Goal: Transaction & Acquisition: Purchase product/service

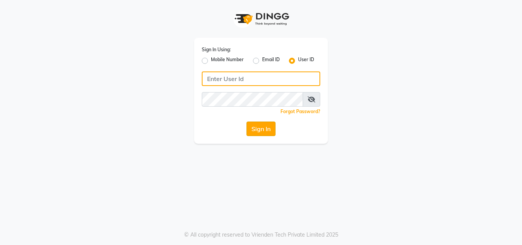
type input "e2405-01"
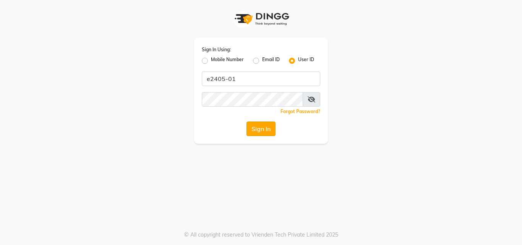
click at [252, 131] on button "Sign In" at bounding box center [260, 128] width 29 height 15
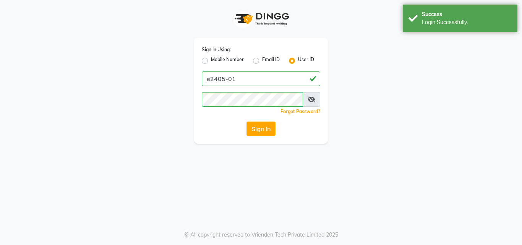
select select "service"
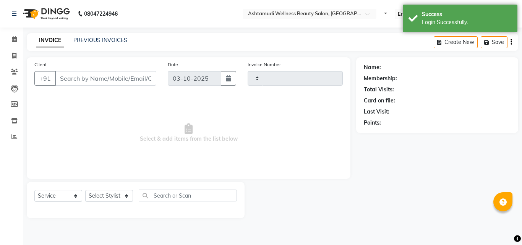
type input "5586"
select select "4632"
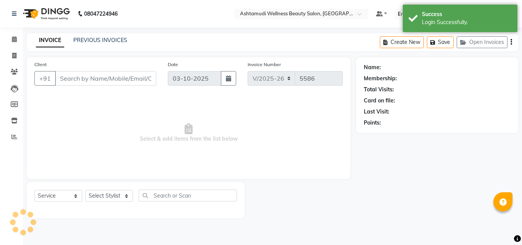
type input "8078736831"
type input "12-07-2025"
select select "34115"
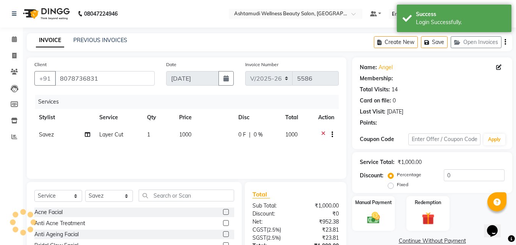
select select "2: Object"
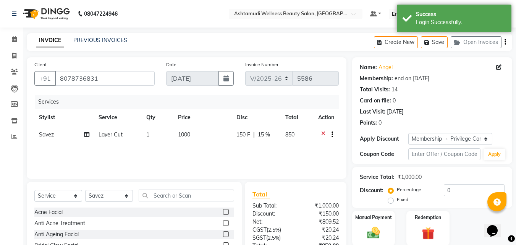
type input "15"
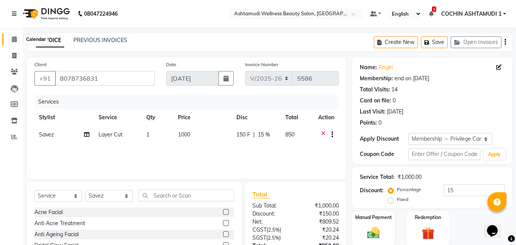
click at [14, 40] on icon at bounding box center [14, 39] width 5 height 6
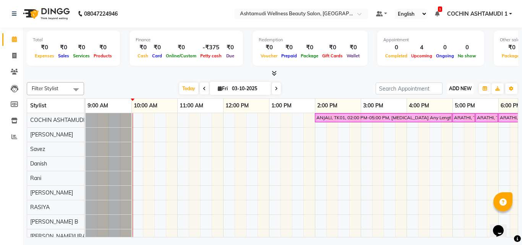
click at [465, 91] on span "ADD NEW" at bounding box center [460, 89] width 23 height 6
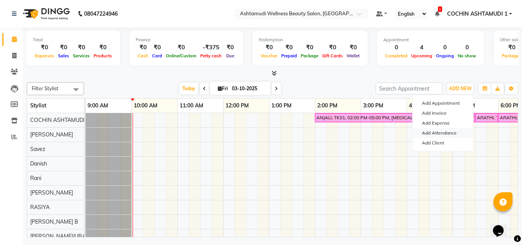
click at [439, 132] on link "Add Attendance" at bounding box center [443, 133] width 60 height 10
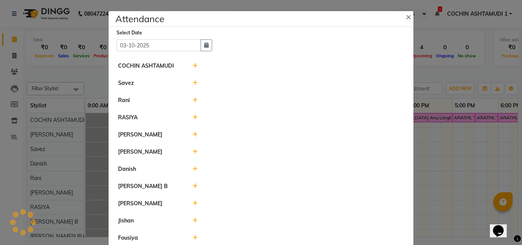
click at [193, 101] on icon at bounding box center [195, 99] width 5 height 5
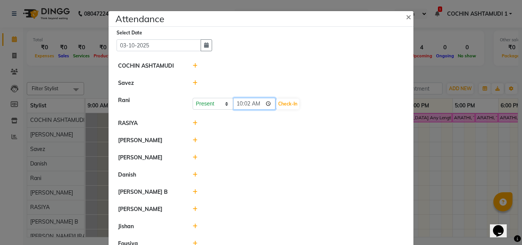
click at [243, 107] on input "10:02" at bounding box center [254, 104] width 43 height 12
type input "10:00"
click at [276, 105] on button "Check-In" at bounding box center [287, 104] width 23 height 11
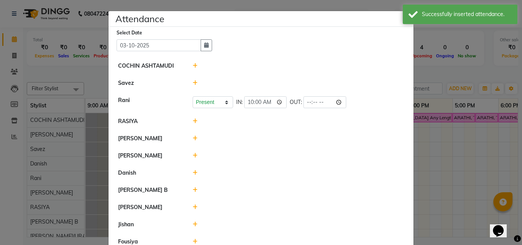
click at [193, 122] on icon at bounding box center [195, 120] width 5 height 5
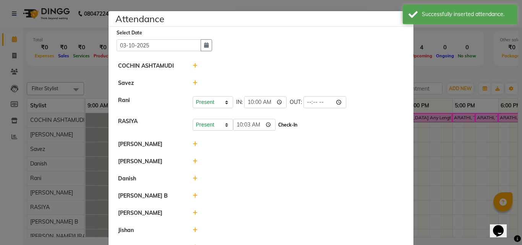
click at [276, 126] on button "Check-In" at bounding box center [287, 125] width 23 height 11
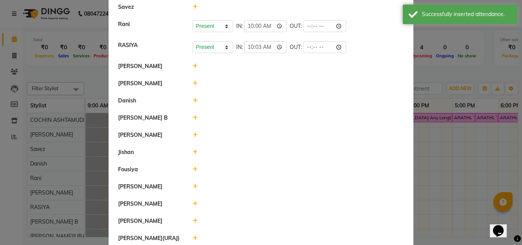
scroll to position [76, 0]
click at [193, 116] on icon at bounding box center [195, 117] width 5 height 5
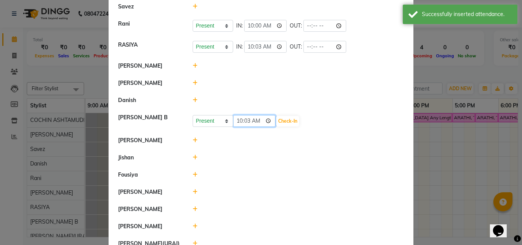
click at [235, 123] on input "10:03" at bounding box center [254, 121] width 43 height 12
type input "09:45"
click at [276, 123] on button "Check-In" at bounding box center [287, 121] width 23 height 11
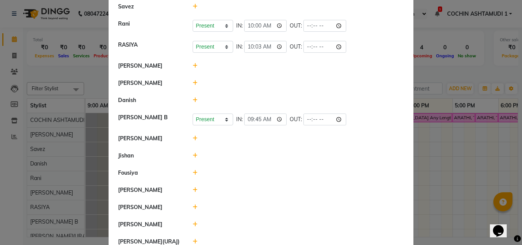
click at [193, 99] on icon at bounding box center [195, 99] width 5 height 5
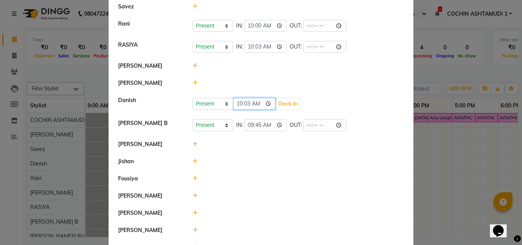
click at [238, 109] on input "10:03" at bounding box center [254, 104] width 43 height 12
type input "09:45"
click at [279, 105] on button "Check-In" at bounding box center [287, 104] width 23 height 11
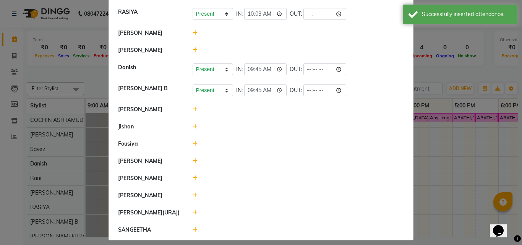
scroll to position [115, 0]
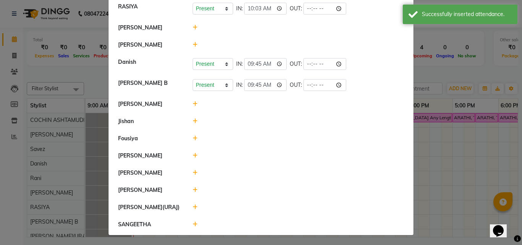
click at [194, 44] on icon at bounding box center [195, 44] width 5 height 5
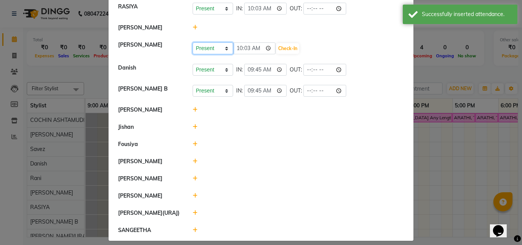
click at [205, 53] on select "Present Absent Late Half Day Weekly Off" at bounding box center [213, 48] width 40 height 12
select select "A"
click at [193, 42] on select "Present Absent Late Half Day Weekly Off" at bounding box center [213, 48] width 40 height 12
click at [239, 46] on button "Save" at bounding box center [241, 48] width 15 height 11
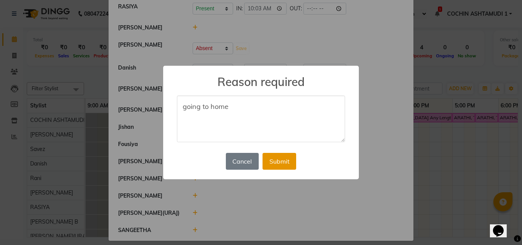
type textarea "going to home"
click at [284, 164] on button "Submit" at bounding box center [279, 161] width 34 height 17
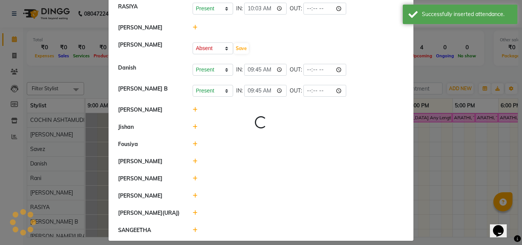
select select "A"
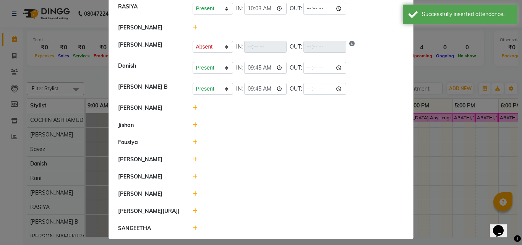
click at [193, 28] on icon at bounding box center [195, 27] width 5 height 5
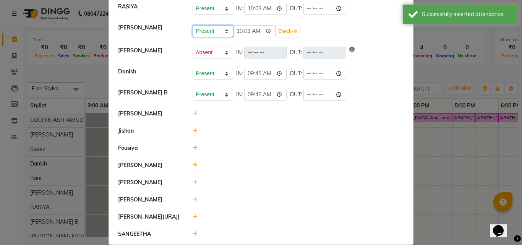
click at [203, 34] on select "Present Absent Late Half Day Weekly Off" at bounding box center [213, 31] width 40 height 12
select select "A"
click at [193, 25] on select "Present Absent Late Half Day Weekly Off" at bounding box center [213, 31] width 40 height 12
click at [239, 34] on button "Save" at bounding box center [241, 31] width 15 height 11
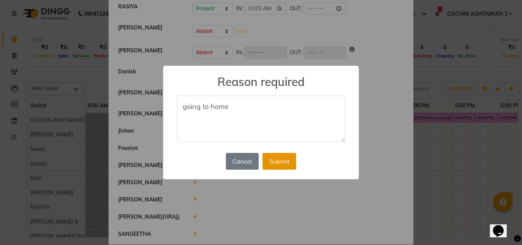
type textarea "going to home"
click at [284, 162] on button "Submit" at bounding box center [279, 161] width 34 height 17
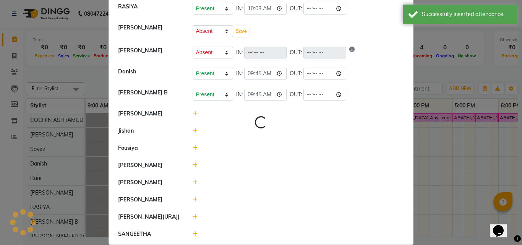
scroll to position [38, 0]
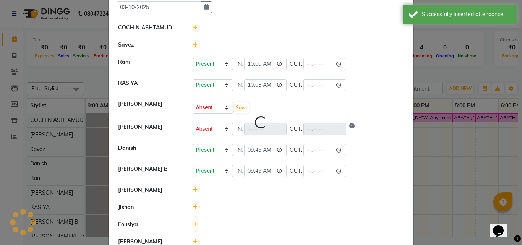
select select "A"
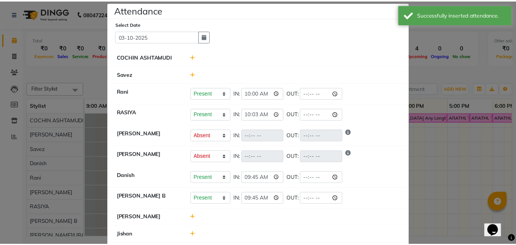
scroll to position [0, 0]
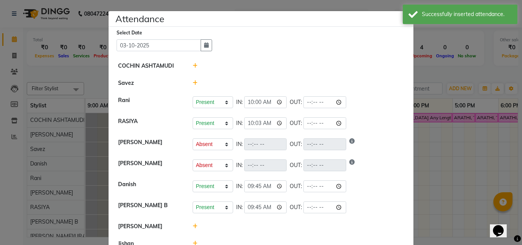
click at [441, 168] on ngb-modal-window "Attendance × Select Date 03-10-2025 COCHIN ASHTAMUDI Savez Rani Present Absent …" at bounding box center [261, 122] width 522 height 245
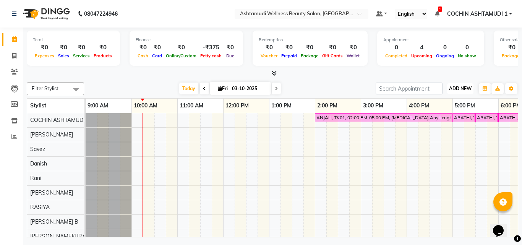
click at [463, 88] on span "ADD NEW" at bounding box center [460, 89] width 23 height 6
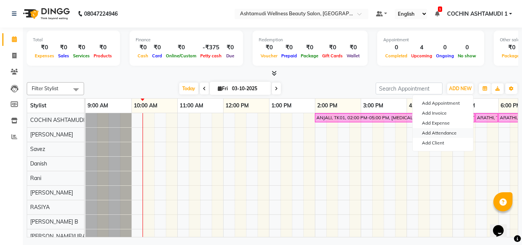
click at [435, 133] on link "Add Attendance" at bounding box center [443, 133] width 60 height 10
select select "A"
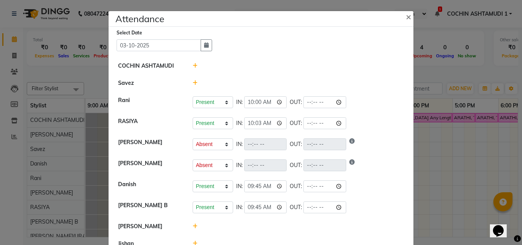
click at [189, 82] on div at bounding box center [298, 83] width 223 height 8
click at [193, 82] on icon at bounding box center [195, 82] width 5 height 5
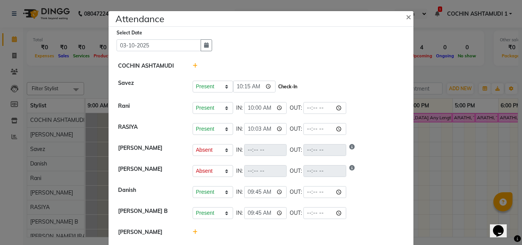
click at [276, 88] on button "Check-In" at bounding box center [287, 86] width 23 height 11
select select "A"
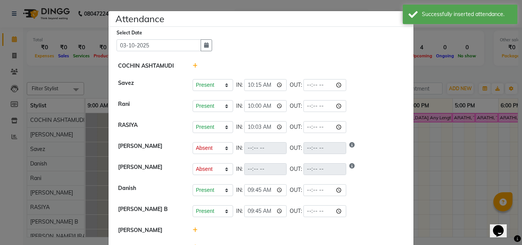
click at [462, 167] on ngb-modal-window "Attendance × Select Date 03-10-2025 COCHIN ASHTAMUDI Savez Present Absent Late …" at bounding box center [261, 122] width 522 height 245
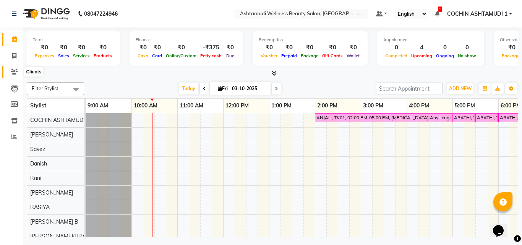
click at [13, 70] on icon at bounding box center [14, 72] width 7 height 6
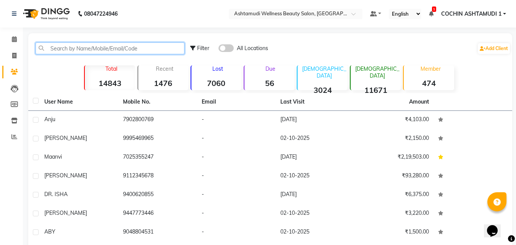
click at [62, 50] on input "text" at bounding box center [110, 48] width 149 height 12
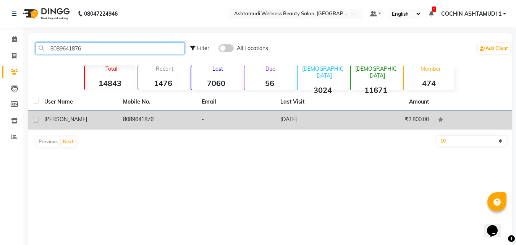
type input "8089641876"
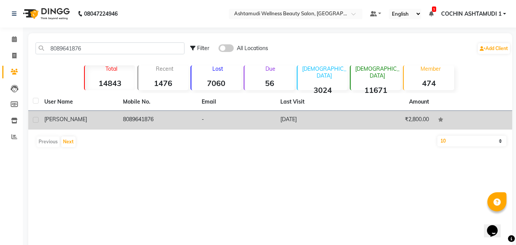
click at [47, 118] on span "[PERSON_NAME]" at bounding box center [65, 119] width 43 height 7
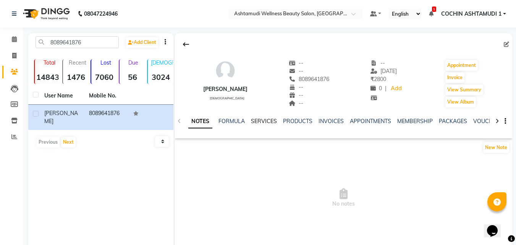
click at [266, 118] on link "SERVICES" at bounding box center [264, 121] width 26 height 7
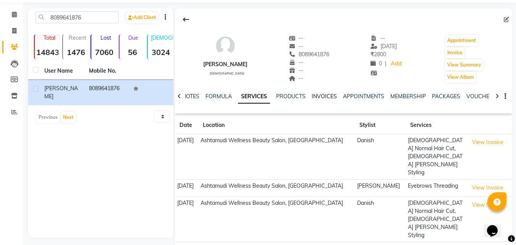
scroll to position [38, 0]
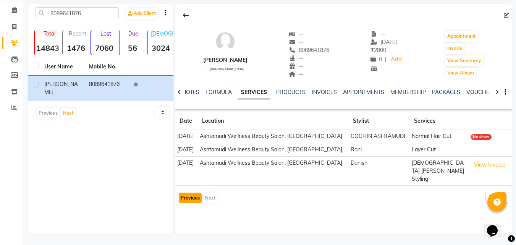
click at [190, 193] on button "Previous" at bounding box center [190, 198] width 23 height 11
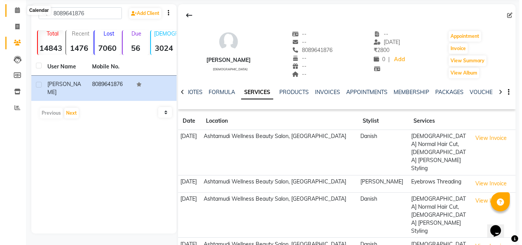
scroll to position [0, 0]
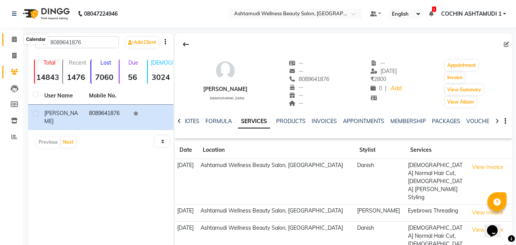
click at [15, 37] on icon at bounding box center [14, 39] width 5 height 6
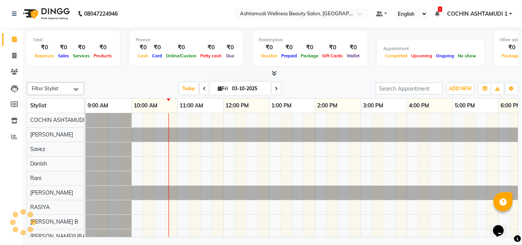
scroll to position [0, 46]
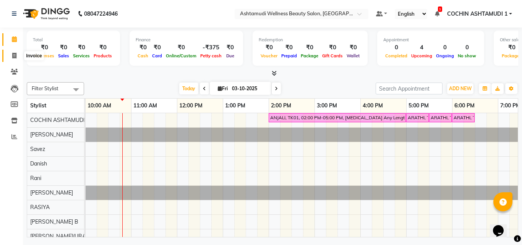
click at [14, 57] on icon at bounding box center [14, 56] width 4 height 6
select select "service"
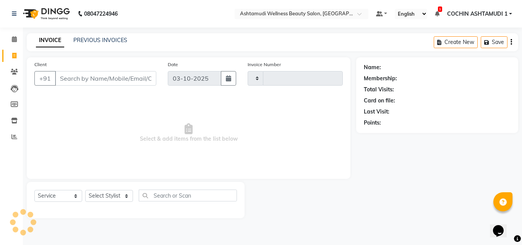
type input "5586"
select select "4632"
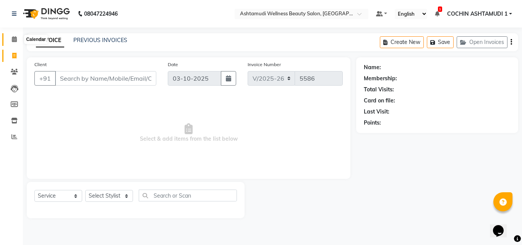
click at [14, 38] on icon at bounding box center [14, 39] width 5 height 6
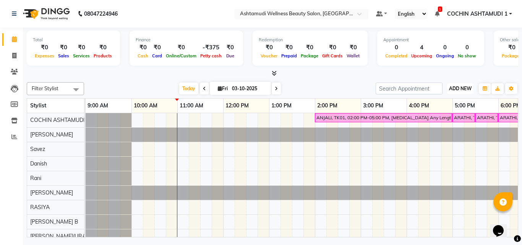
click at [456, 91] on span "ADD NEW" at bounding box center [460, 89] width 23 height 6
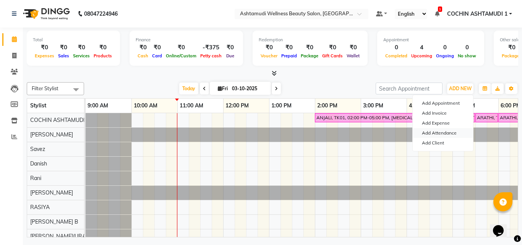
click at [436, 133] on link "Add Attendance" at bounding box center [443, 133] width 60 height 10
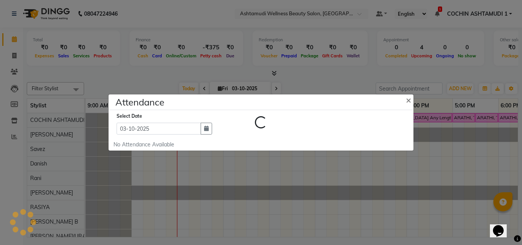
select select "A"
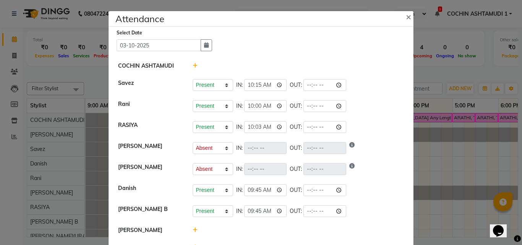
scroll to position [127, 0]
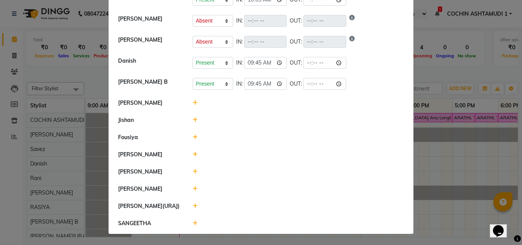
click at [193, 172] on icon at bounding box center [195, 171] width 5 height 5
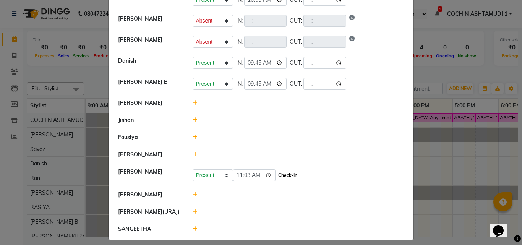
click at [276, 175] on button "Check-In" at bounding box center [287, 175] width 23 height 11
select select "A"
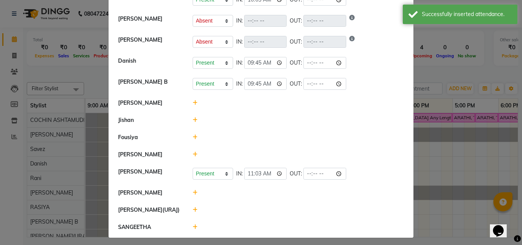
click at [193, 191] on icon at bounding box center [195, 192] width 5 height 5
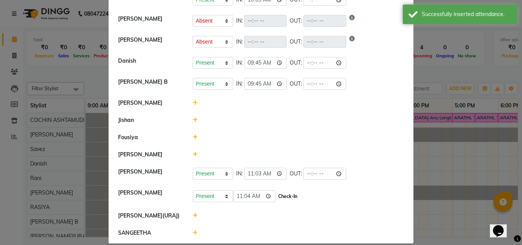
click at [281, 198] on button "Check-In" at bounding box center [287, 196] width 23 height 11
select select "A"
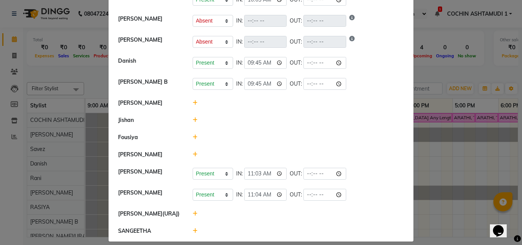
click at [193, 120] on icon at bounding box center [195, 119] width 5 height 5
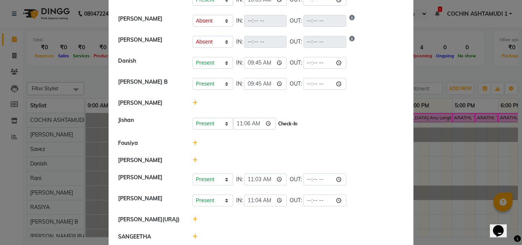
click at [276, 123] on button "Check-In" at bounding box center [287, 123] width 23 height 11
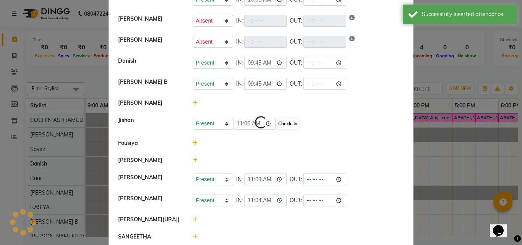
select select "A"
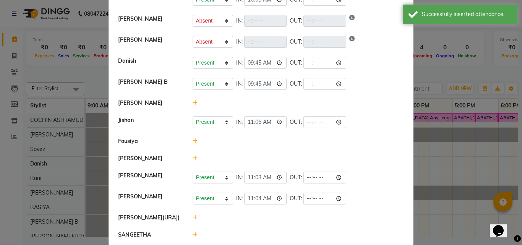
scroll to position [139, 0]
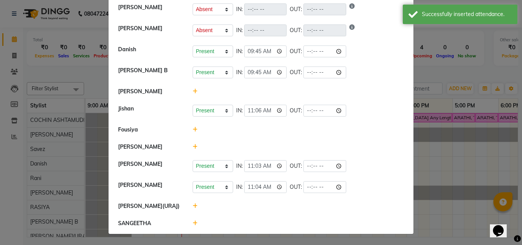
click at [193, 207] on icon at bounding box center [195, 205] width 5 height 5
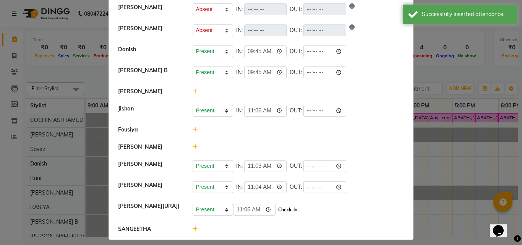
click at [276, 211] on button "Check-In" at bounding box center [287, 209] width 23 height 11
select select "A"
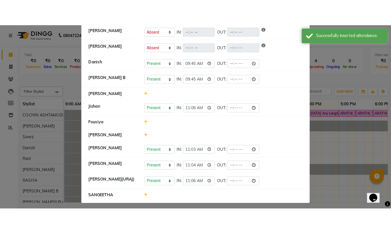
scroll to position [143, 0]
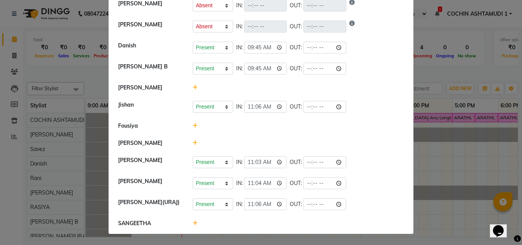
click at [193, 223] on icon at bounding box center [195, 222] width 5 height 5
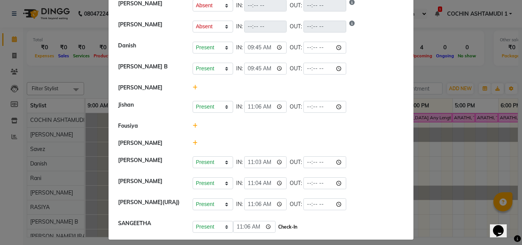
click at [276, 226] on button "Check-In" at bounding box center [287, 227] width 23 height 11
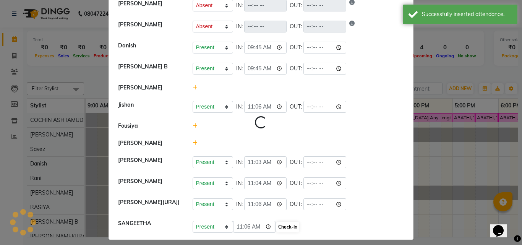
select select "A"
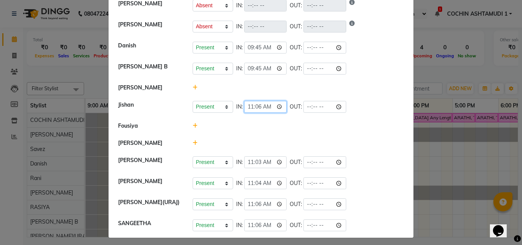
click at [253, 110] on input "11:06" at bounding box center [265, 107] width 43 height 12
type input "11:07"
click at [361, 124] on div at bounding box center [298, 126] width 223 height 8
select select "A"
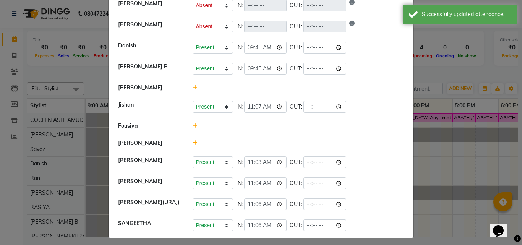
click at [193, 143] on icon at bounding box center [195, 142] width 5 height 5
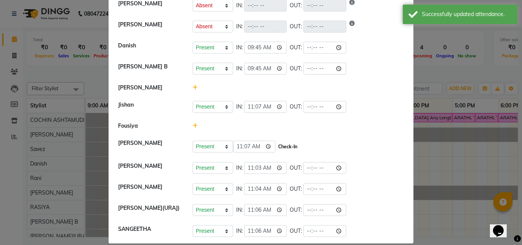
click at [276, 147] on button "Check-In" at bounding box center [287, 146] width 23 height 11
select select "A"
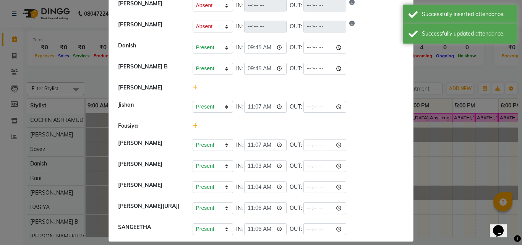
click at [194, 88] on div at bounding box center [298, 88] width 223 height 8
click at [193, 87] on icon at bounding box center [195, 87] width 5 height 5
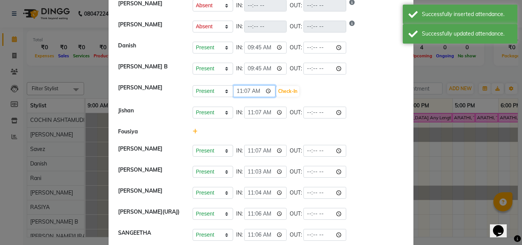
click at [245, 93] on input "11:07" at bounding box center [254, 91] width 43 height 12
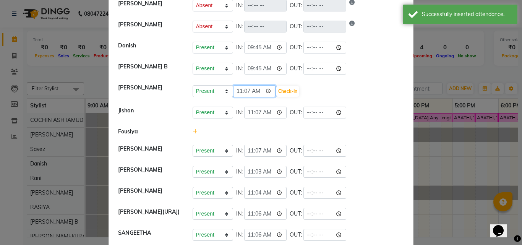
type input "11:00"
drag, startPoint x: 277, startPoint y: 90, endPoint x: 271, endPoint y: 95, distance: 7.9
click at [276, 94] on button "Check-In" at bounding box center [287, 91] width 23 height 11
select select "A"
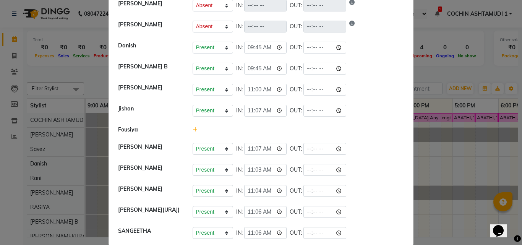
click at [193, 132] on icon at bounding box center [195, 129] width 5 height 5
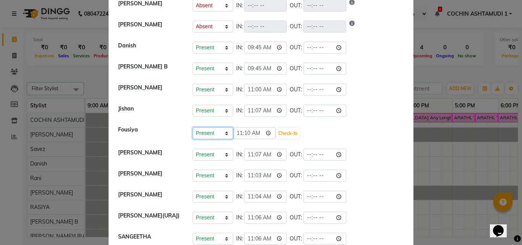
drag, startPoint x: 209, startPoint y: 134, endPoint x: 208, endPoint y: 138, distance: 4.3
click at [209, 134] on select "Present Absent Late Half Day Weekly Off" at bounding box center [213, 133] width 40 height 12
select select "A"
click at [193, 127] on select "Present Absent Late Half Day Weekly Off" at bounding box center [213, 133] width 40 height 12
click at [240, 131] on button "Save" at bounding box center [241, 133] width 15 height 11
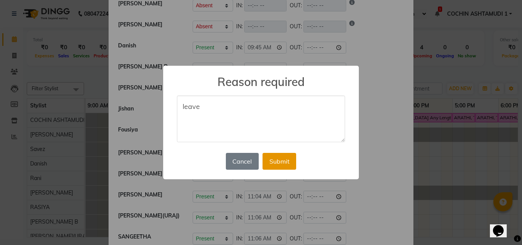
type textarea "leave"
click at [271, 158] on button "Submit" at bounding box center [279, 161] width 34 height 17
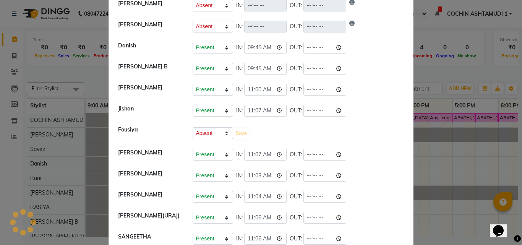
select select "A"
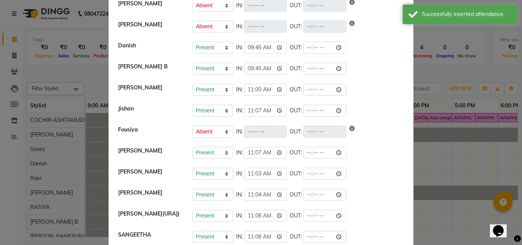
click at [450, 79] on ngb-modal-window "Attendance × Select Date 03-10-2025 COCHIN ASHTAMUDI Savez Present Absent Late …" at bounding box center [261, 122] width 522 height 245
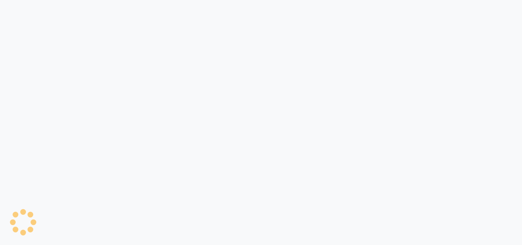
select select "4632"
select select "service"
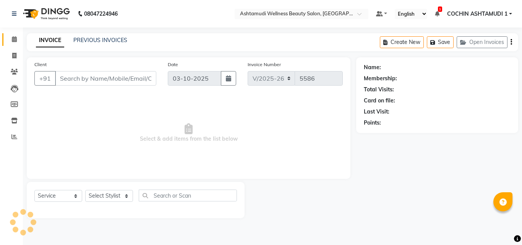
type input "8078736831"
type input "12-07-2025"
select select "34115"
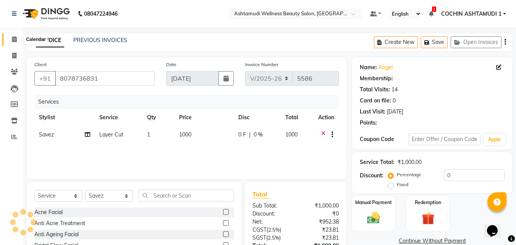
click at [13, 39] on icon at bounding box center [14, 39] width 5 height 6
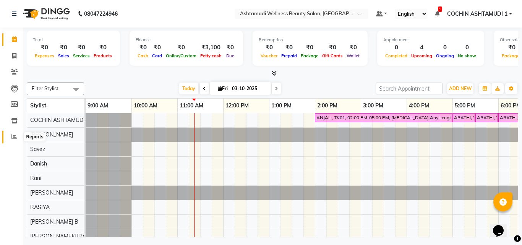
click at [15, 133] on span at bounding box center [14, 137] width 13 height 9
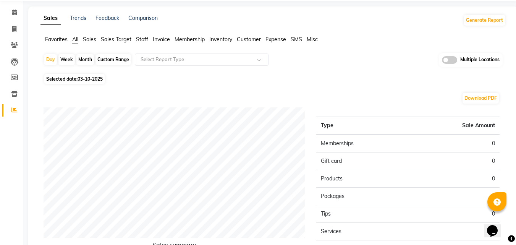
scroll to position [38, 0]
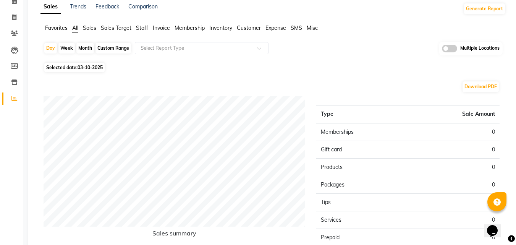
click at [125, 48] on div "Custom Range" at bounding box center [114, 48] width 36 height 11
select select "10"
select select "2025"
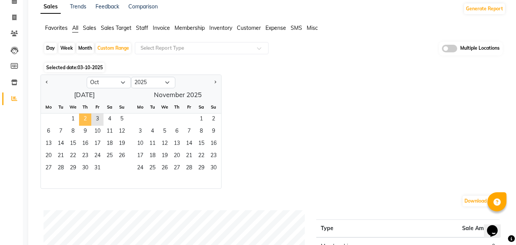
click at [83, 119] on span "2" at bounding box center [85, 119] width 12 height 12
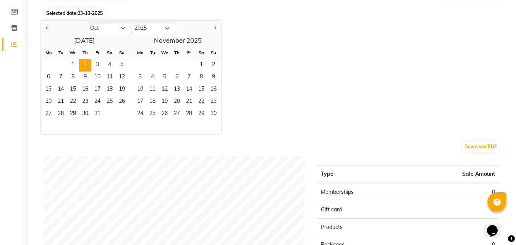
scroll to position [0, 0]
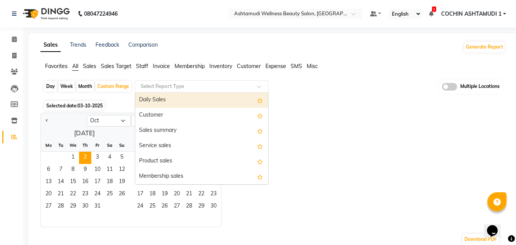
click at [161, 83] on input "text" at bounding box center [194, 87] width 110 height 8
click at [142, 64] on span "Staff" at bounding box center [142, 66] width 12 height 7
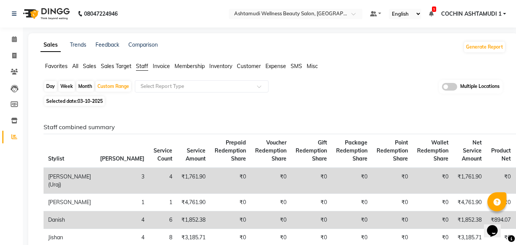
click at [162, 67] on span "Invoice" at bounding box center [161, 66] width 17 height 7
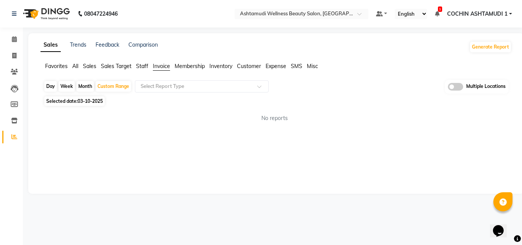
click at [259, 65] on span "Customer" at bounding box center [249, 66] width 24 height 7
click at [209, 82] on div "Select Report Type" at bounding box center [202, 86] width 134 height 12
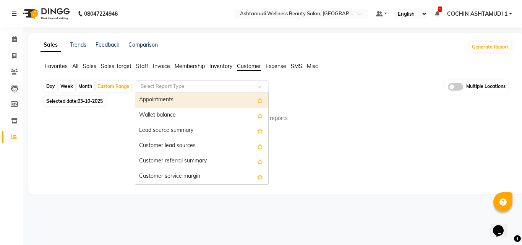
click at [329, 102] on div "Selected date: 03-10-2025" at bounding box center [278, 101] width 468 height 8
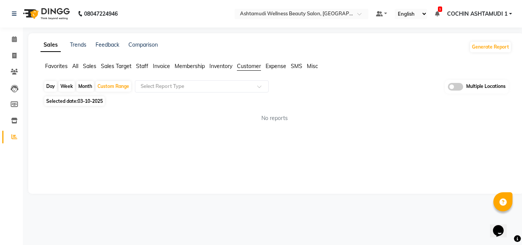
click at [85, 99] on span "03-10-2025" at bounding box center [90, 101] width 25 height 6
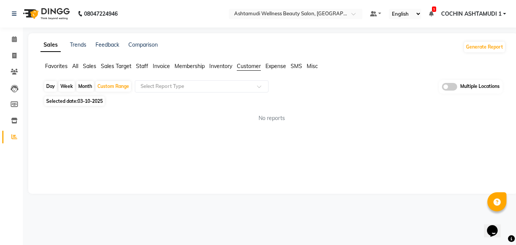
select select "10"
select select "2025"
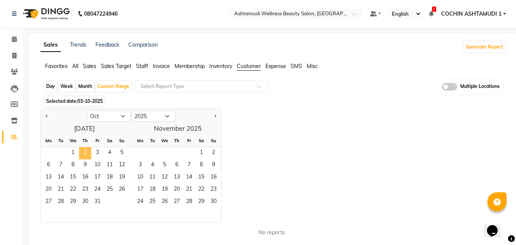
click at [84, 151] on span "2" at bounding box center [85, 153] width 12 height 12
click at [282, 141] on div "Jan Feb Mar Apr May Jun [DATE] Aug Sep Oct Nov [DATE] 2016 2017 2018 2019 2020 …" at bounding box center [272, 165] width 465 height 114
click at [238, 88] on input "text" at bounding box center [194, 87] width 110 height 8
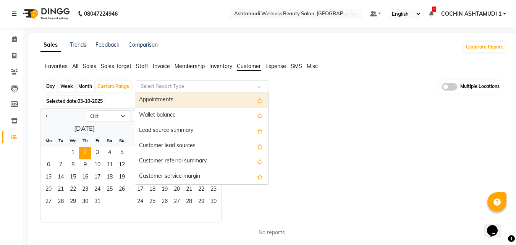
click at [165, 67] on span "Invoice" at bounding box center [161, 66] width 17 height 7
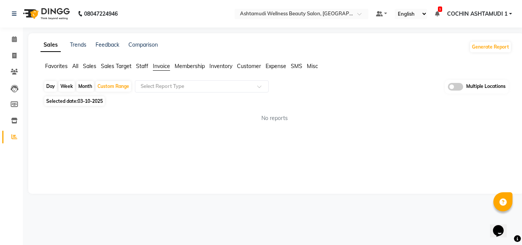
click at [141, 67] on span "Staff" at bounding box center [142, 66] width 12 height 7
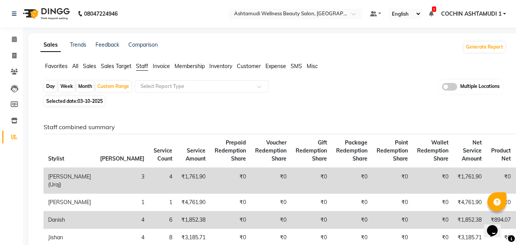
click at [246, 67] on span "Customer" at bounding box center [249, 66] width 24 height 7
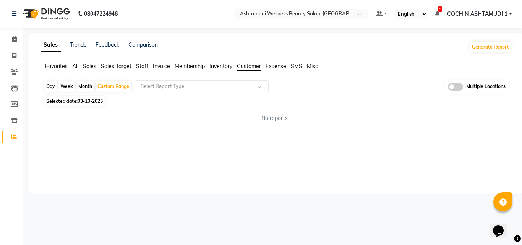
click at [84, 100] on span "03-10-2025" at bounding box center [90, 101] width 25 height 6
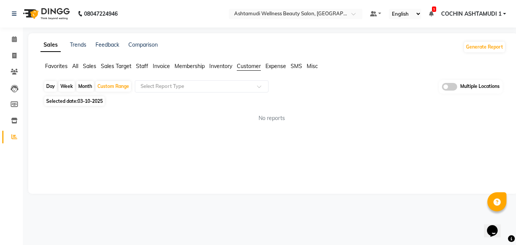
select select "10"
select select "2025"
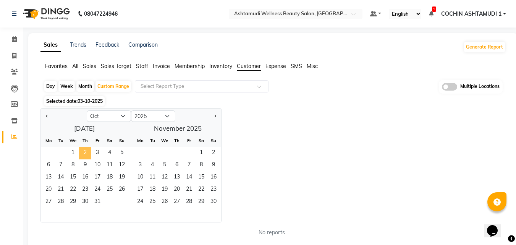
click at [87, 150] on span "2" at bounding box center [85, 153] width 12 height 12
click at [84, 150] on span "2" at bounding box center [85, 153] width 12 height 12
click at [391, 160] on div "Jan Feb Mar Apr May Jun [DATE] Aug Sep Oct Nov [DATE] 2016 2017 2018 2019 2020 …" at bounding box center [272, 165] width 465 height 114
click at [382, 159] on div "Jan Feb Mar Apr May Jun [DATE] Aug Sep Oct Nov [DATE] 2016 2017 2018 2019 2020 …" at bounding box center [272, 165] width 465 height 114
drag, startPoint x: 374, startPoint y: 152, endPoint x: 387, endPoint y: 137, distance: 19.5
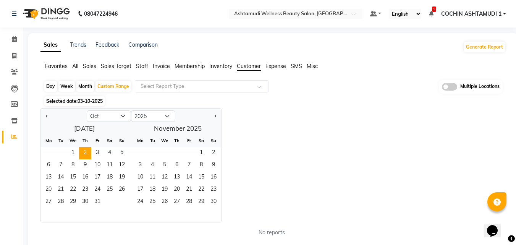
click at [376, 152] on div "Jan Feb Mar Apr May Jun [DATE] Aug Sep Oct Nov [DATE] 2016 2017 2018 2019 2020 …" at bounding box center [272, 165] width 465 height 114
drag, startPoint x: 387, startPoint y: 137, endPoint x: 393, endPoint y: 151, distance: 14.5
click at [391, 146] on div "Jan Feb Mar Apr May Jun [DATE] Aug Sep Oct Nov [DATE] 2016 2017 2018 2019 2020 …" at bounding box center [272, 165] width 465 height 114
drag, startPoint x: 397, startPoint y: 154, endPoint x: 394, endPoint y: 173, distance: 19.7
click at [397, 155] on div "Jan Feb Mar Apr May Jun [DATE] Aug Sep Oct Nov [DATE] 2016 2017 2018 2019 2020 …" at bounding box center [272, 165] width 465 height 114
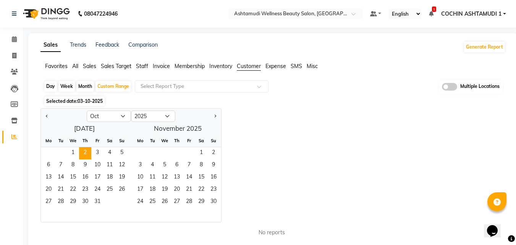
drag, startPoint x: 403, startPoint y: 177, endPoint x: 390, endPoint y: 176, distance: 12.7
click at [403, 177] on div "Jan Feb Mar Apr May Jun [DATE] Aug Sep Oct Nov [DATE] 2016 2017 2018 2019 2020 …" at bounding box center [272, 165] width 465 height 114
click at [453, 143] on div "Jan Feb Mar Apr May Jun [DATE] Aug Sep Oct Nov [DATE] 2016 2017 2018 2019 2020 …" at bounding box center [272, 165] width 465 height 114
click at [320, 128] on div "Jan Feb Mar Apr May Jun [DATE] Aug Sep Oct Nov [DATE] 2016 2017 2018 2019 2020 …" at bounding box center [272, 165] width 465 height 114
click at [57, 85] on div "Day" at bounding box center [50, 86] width 13 height 11
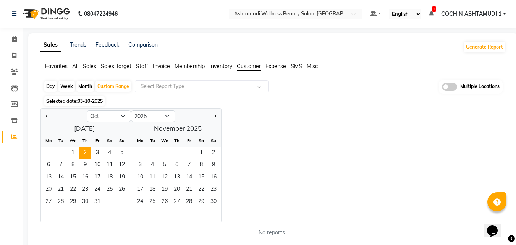
select select "10"
select select "2025"
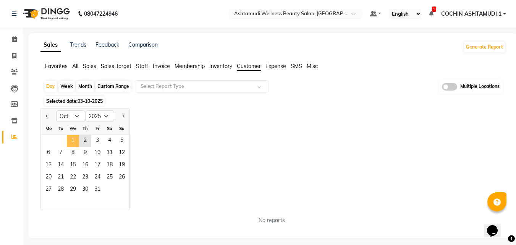
click at [79, 139] on span "1" at bounding box center [73, 141] width 12 height 12
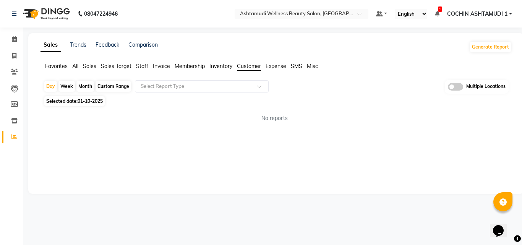
click at [72, 100] on span "Selected date: [DATE]" at bounding box center [74, 101] width 60 height 10
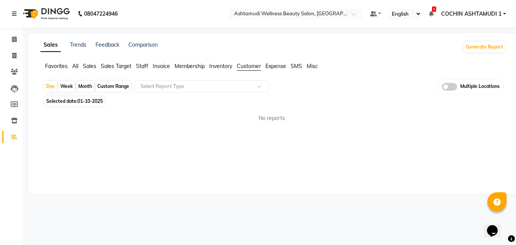
select select "10"
select select "2025"
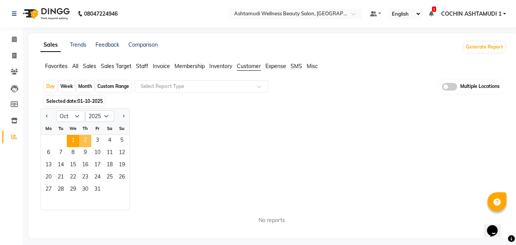
click at [89, 143] on span "2" at bounding box center [85, 141] width 12 height 12
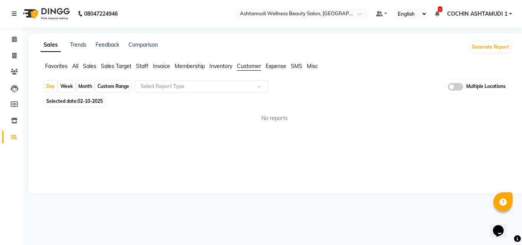
click at [250, 136] on div "Sales Trends Feedback Comparison Generate Report Favorites All Sales Sales Targ…" at bounding box center [276, 113] width 496 height 160
click at [159, 69] on span "Invoice" at bounding box center [161, 66] width 17 height 7
click at [77, 66] on span "All" at bounding box center [75, 66] width 6 height 7
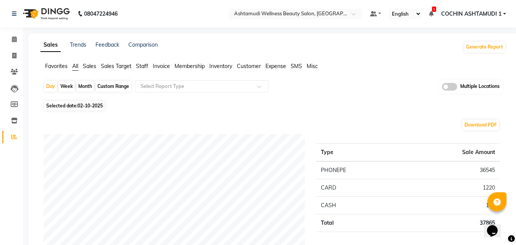
click at [159, 70] on li "Invoice" at bounding box center [161, 66] width 17 height 8
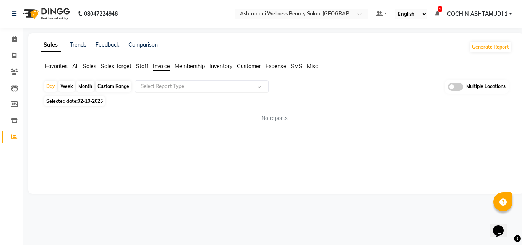
click at [159, 81] on div "Select Report Type" at bounding box center [202, 86] width 134 height 12
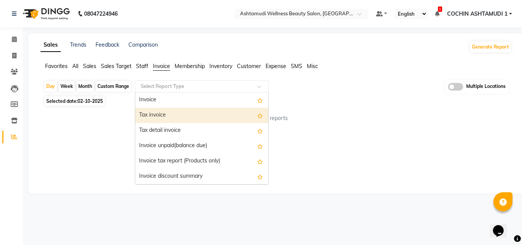
click at [154, 113] on div "Tax invoice" at bounding box center [201, 115] width 133 height 15
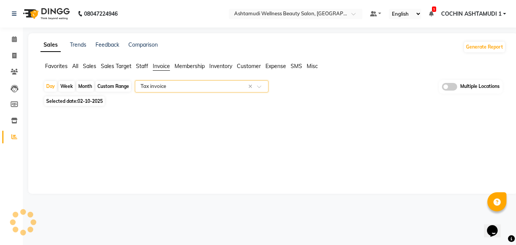
select select "full_report"
select select "csv"
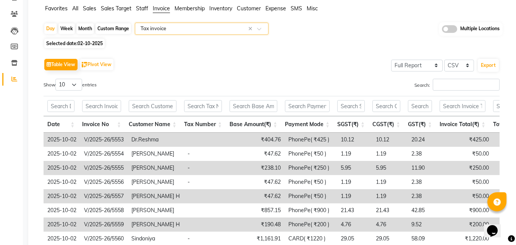
scroll to position [76, 0]
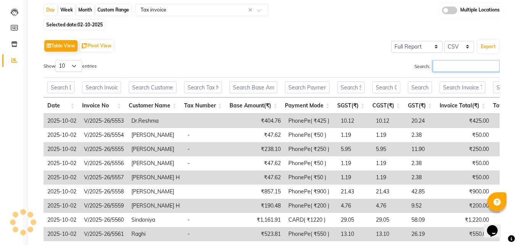
click at [437, 66] on input "Search:" at bounding box center [466, 66] width 67 height 12
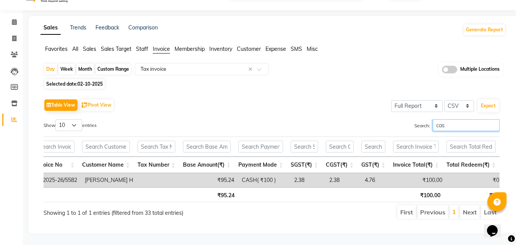
scroll to position [0, 0]
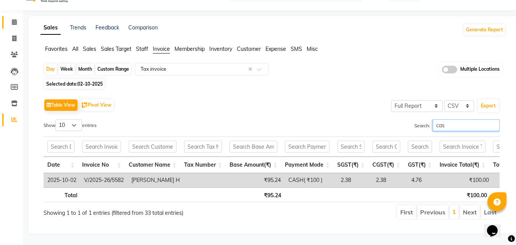
type input "cas"
click at [11, 18] on span at bounding box center [14, 22] width 13 height 9
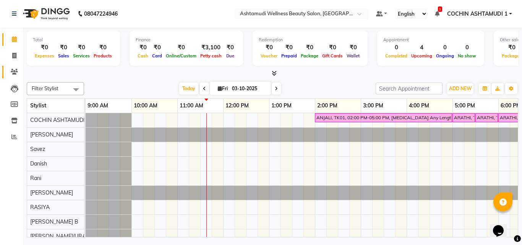
click at [15, 66] on link "Clients" at bounding box center [11, 72] width 18 height 13
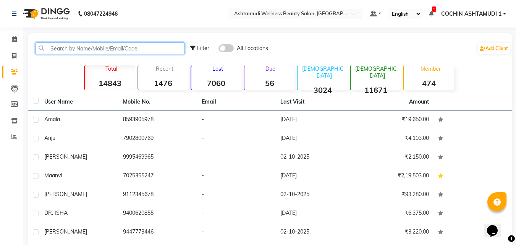
click at [63, 50] on input "text" at bounding box center [110, 48] width 149 height 12
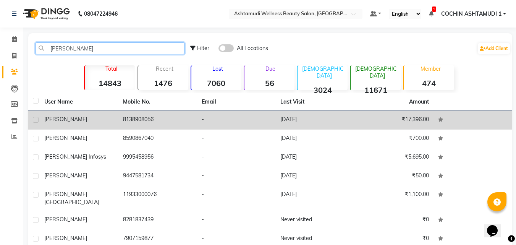
type input "[PERSON_NAME]"
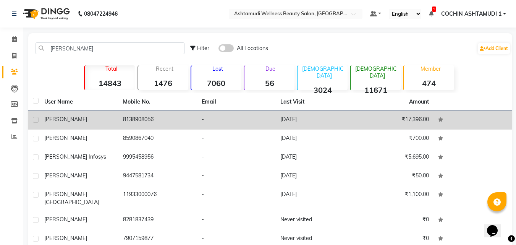
click at [56, 118] on span "[PERSON_NAME]" at bounding box center [65, 119] width 43 height 7
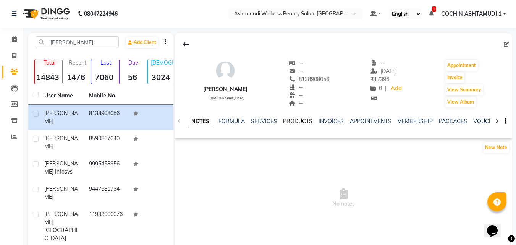
click at [298, 123] on link "PRODUCTS" at bounding box center [297, 121] width 29 height 7
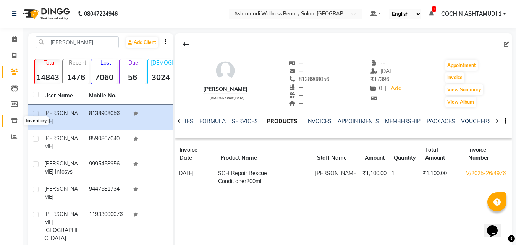
click at [15, 121] on icon at bounding box center [14, 121] width 6 height 6
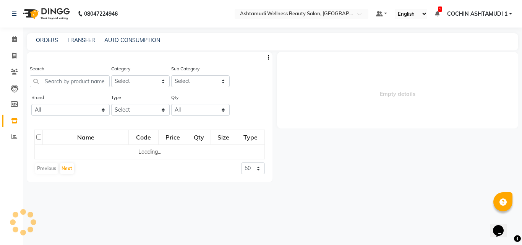
select select
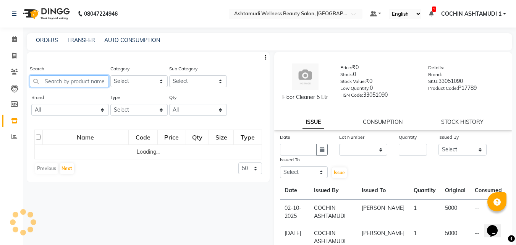
click at [62, 86] on input "text" at bounding box center [69, 81] width 79 height 12
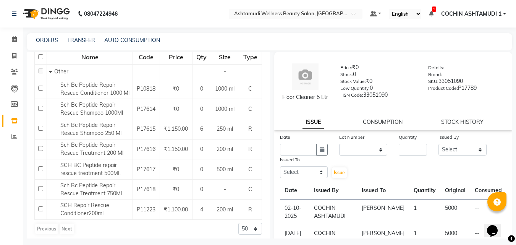
scroll to position [93, 0]
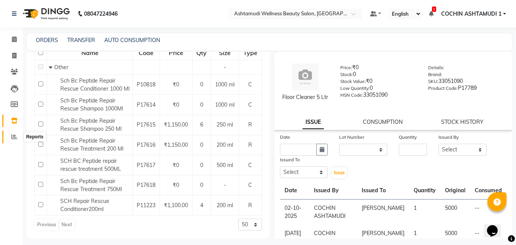
type input "repair re"
click at [13, 136] on icon at bounding box center [14, 137] width 6 height 6
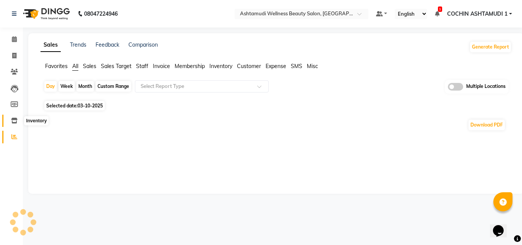
click at [14, 120] on icon at bounding box center [14, 121] width 6 height 6
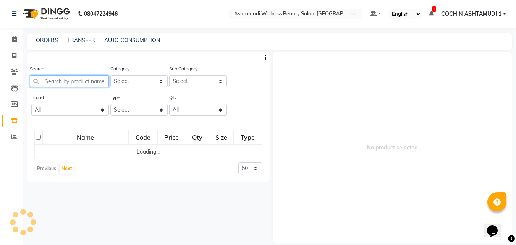
click at [57, 80] on input "text" at bounding box center [69, 81] width 79 height 12
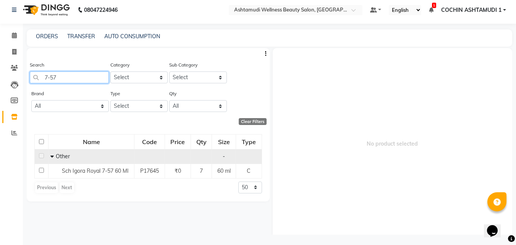
scroll to position [5, 0]
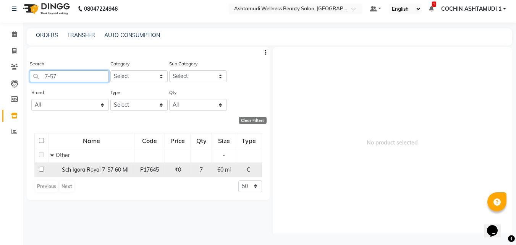
type input "7-57"
click at [40, 168] on input "checkbox" at bounding box center [41, 169] width 5 height 5
checkbox input "true"
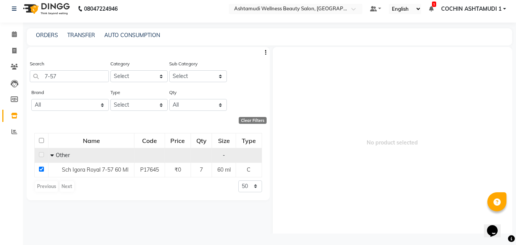
select select
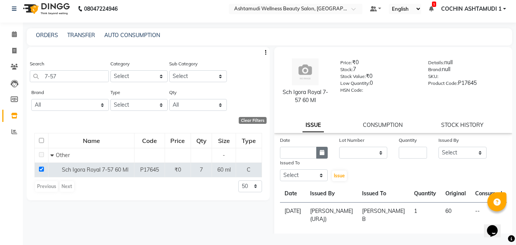
click at [323, 153] on button "button" at bounding box center [321, 153] width 11 height 12
select select "10"
select select "2025"
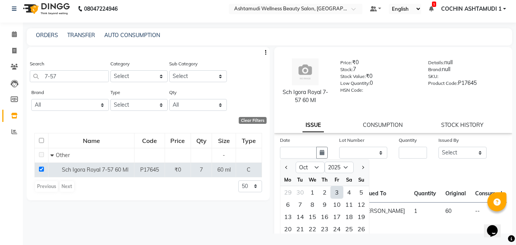
click at [337, 192] on div "3" at bounding box center [337, 192] width 12 height 12
type input "03-10-2025"
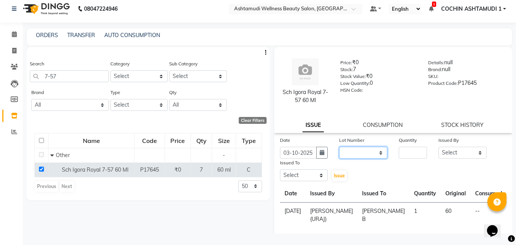
click at [352, 157] on select "None" at bounding box center [363, 153] width 48 height 12
select select "0: null"
click at [339, 147] on select "None" at bounding box center [363, 153] width 48 height 12
click at [414, 148] on input "number" at bounding box center [413, 153] width 28 height 12
type input "1"
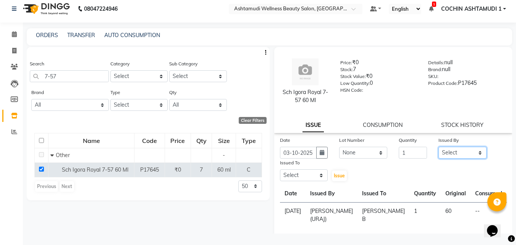
click at [457, 155] on select "Select [PERSON_NAME](URAJ) [PERSON_NAME] COCHIN ASHTAMUDI [DEMOGRAPHIC_DATA] Fo…" at bounding box center [463, 153] width 48 height 12
select select "88228"
click at [439, 147] on select "Select [PERSON_NAME](URAJ) [PERSON_NAME] COCHIN ASHTAMUDI [DEMOGRAPHIC_DATA] Fo…" at bounding box center [463, 153] width 48 height 12
click at [300, 173] on select "Select [PERSON_NAME](URAJ) [PERSON_NAME] COCHIN ASHTAMUDI [DEMOGRAPHIC_DATA] Fo…" at bounding box center [304, 175] width 48 height 12
select select "77499"
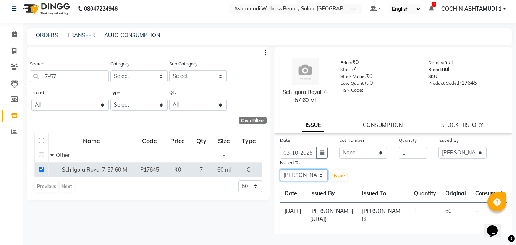
click at [280, 169] on select "Select [PERSON_NAME](URAJ) [PERSON_NAME] COCHIN ASHTAMUDI [DEMOGRAPHIC_DATA] Fo…" at bounding box center [304, 175] width 48 height 12
click at [336, 176] on span "Issue" at bounding box center [339, 176] width 11 height 6
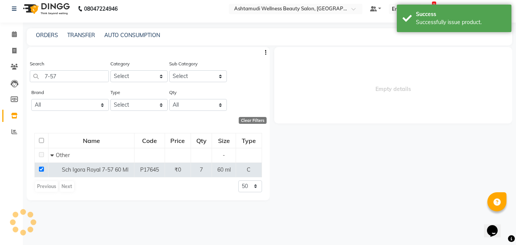
select select
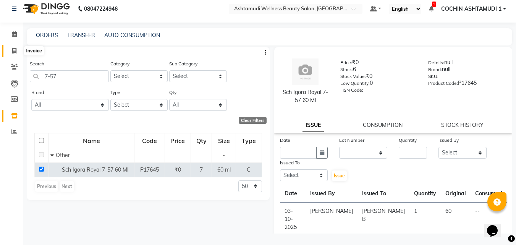
click at [14, 48] on icon at bounding box center [14, 51] width 4 height 6
select select "service"
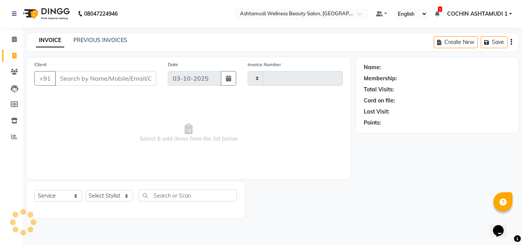
type input "5586"
select select "4632"
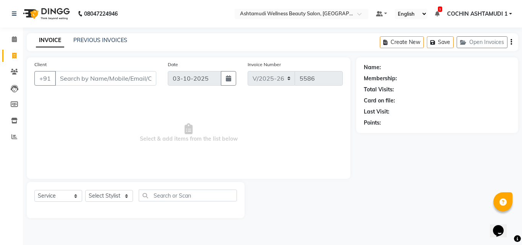
click at [76, 82] on input "Client" at bounding box center [105, 78] width 101 height 15
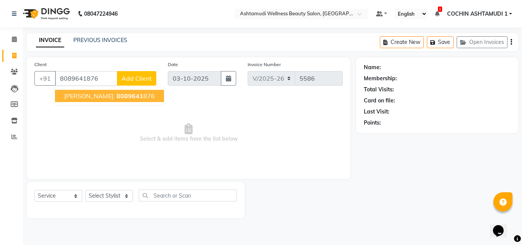
type input "8089641876"
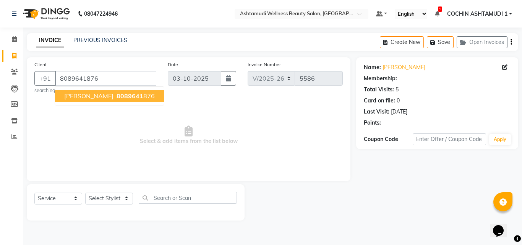
select select "1: Object"
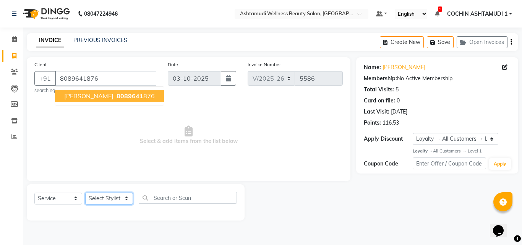
click at [112, 195] on select "Select Stylist [PERSON_NAME](URAJ) [PERSON_NAME] COCHIN ASHTAMUDI Danish Fousiy…" at bounding box center [109, 199] width 48 height 12
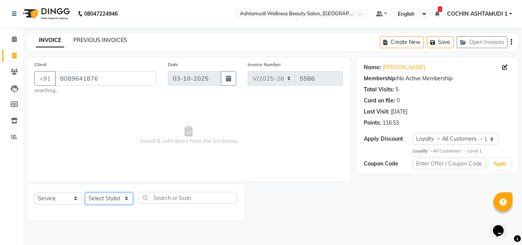
select select "61969"
click at [85, 193] on select "Select Stylist [PERSON_NAME](URAJ) [PERSON_NAME] COCHIN ASHTAMUDI Danish Fousiy…" at bounding box center [109, 199] width 48 height 12
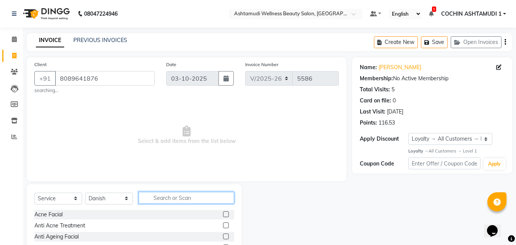
click at [175, 202] on input "text" at bounding box center [187, 198] width 96 height 12
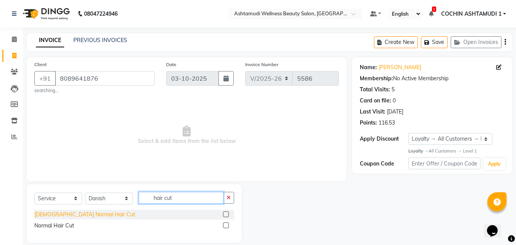
type input "hair cut"
click at [84, 214] on div "[DEMOGRAPHIC_DATA] Normal Hair Cut" at bounding box center [84, 215] width 101 height 8
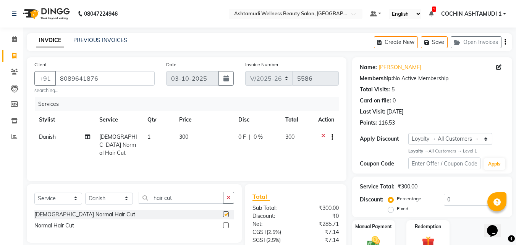
checkbox input "false"
drag, startPoint x: 190, startPoint y: 193, endPoint x: 138, endPoint y: 198, distance: 52.9
click at [138, 198] on div "Select Service Product Membership Package Voucher Prepaid Gift Card Select Styl…" at bounding box center [134, 201] width 200 height 18
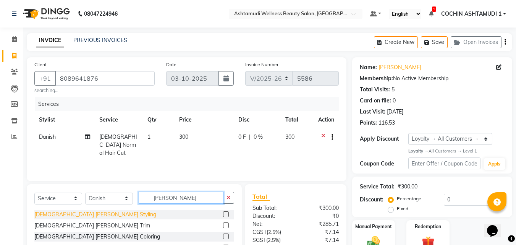
type input "[PERSON_NAME]"
click at [68, 212] on div "[DEMOGRAPHIC_DATA] [PERSON_NAME] Styling" at bounding box center [95, 215] width 122 height 8
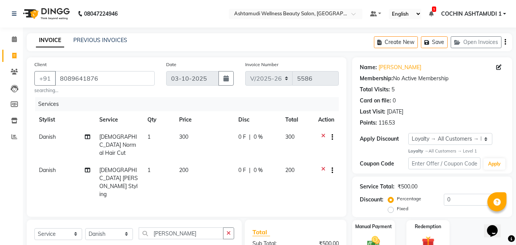
checkbox input "false"
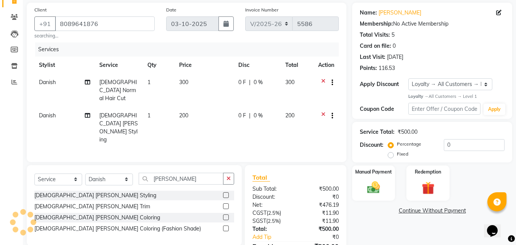
scroll to position [80, 0]
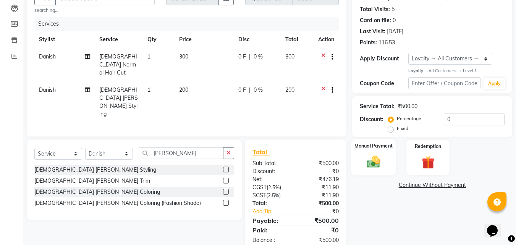
click at [373, 156] on img at bounding box center [373, 161] width 21 height 15
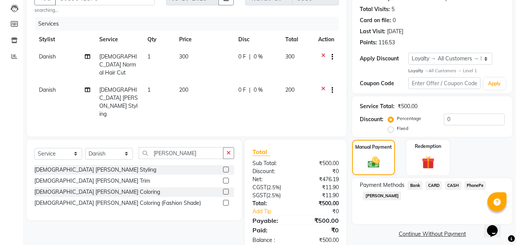
click at [476, 182] on span "PhonePe" at bounding box center [476, 185] width 22 height 9
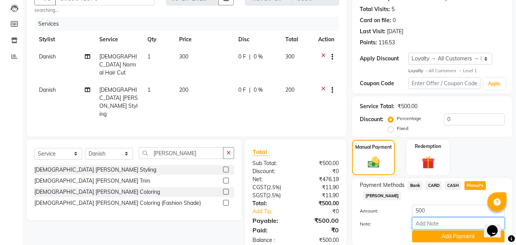
click at [439, 223] on input "Note:" at bounding box center [458, 223] width 92 height 12
type input "[PERSON_NAME]"
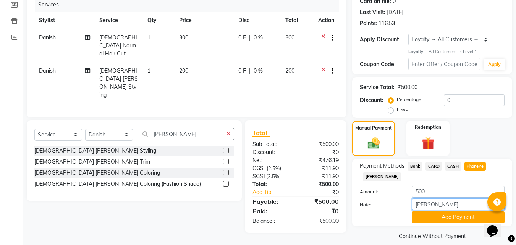
scroll to position [108, 0]
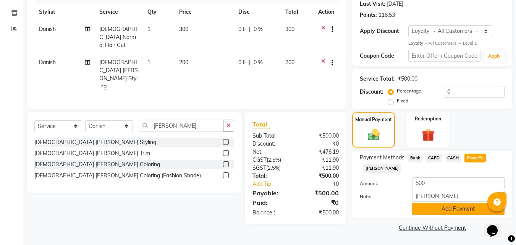
click at [447, 207] on button "Add Payment" at bounding box center [458, 209] width 92 height 12
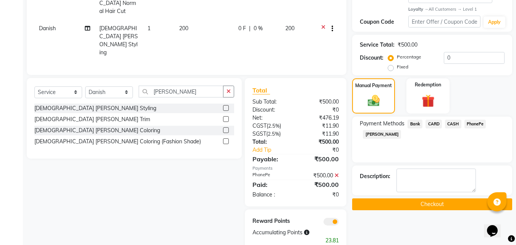
scroll to position [142, 0]
click at [439, 206] on button "Checkout" at bounding box center [432, 204] width 160 height 12
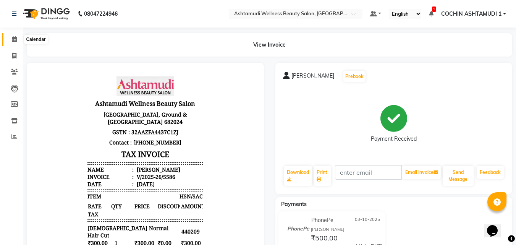
click at [13, 37] on icon at bounding box center [14, 39] width 5 height 6
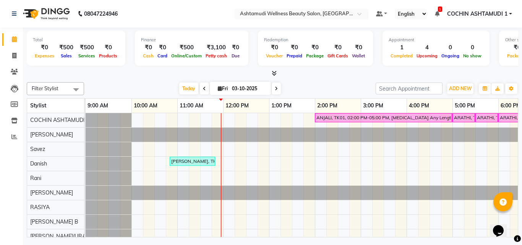
click at [308, 75] on div at bounding box center [272, 74] width 491 height 8
click at [308, 169] on div "ANJALI, TK01, 02:00 PM-05:00 PM, [MEDICAL_DATA] Any Length Offer ARATHI, TK02, …" at bounding box center [361, 229] width 550 height 232
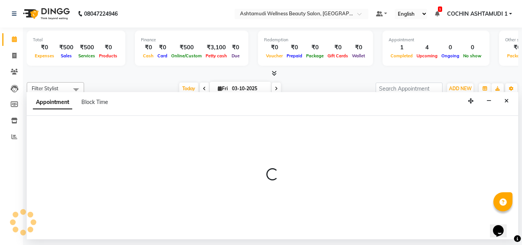
select select "61969"
select select "825"
select select "tentative"
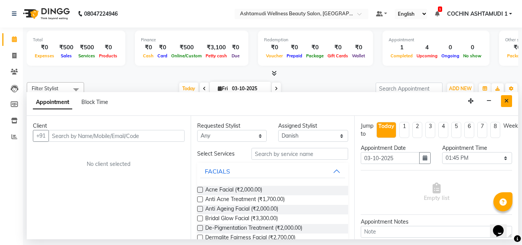
click at [505, 102] on icon "Close" at bounding box center [506, 100] width 4 height 5
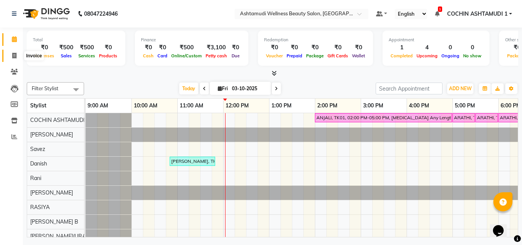
click at [15, 56] on icon at bounding box center [14, 56] width 4 height 6
select select "service"
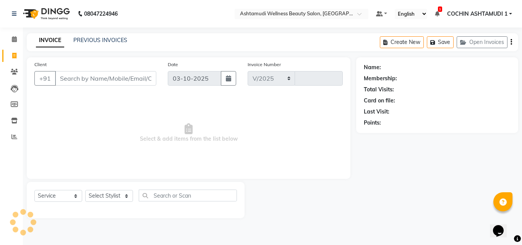
select select "4632"
type input "5587"
click at [101, 198] on select "Select Stylist" at bounding box center [109, 196] width 48 height 12
select select "44402"
click at [85, 190] on select "Select Stylist [PERSON_NAME](URAJ) [PERSON_NAME] COCHIN ASHTAMUDI Danish Fousiy…" at bounding box center [109, 196] width 48 height 12
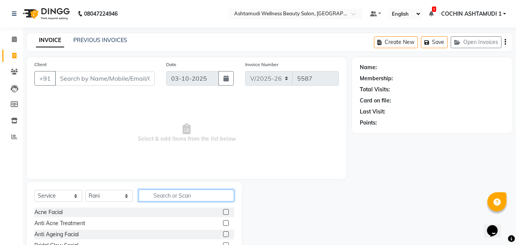
click at [170, 196] on input "text" at bounding box center [187, 196] width 96 height 12
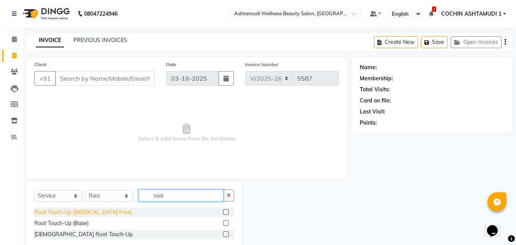
type input "root"
click at [97, 214] on div "Root Touch-Up ([MEDICAL_DATA] Free)" at bounding box center [82, 212] width 97 height 8
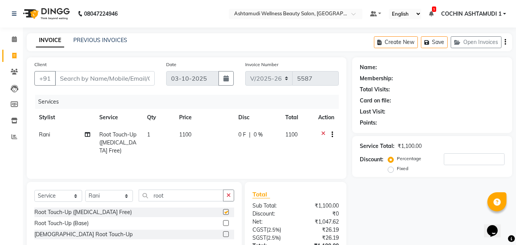
checkbox input "false"
click at [162, 198] on input "root" at bounding box center [181, 196] width 85 height 12
click at [171, 195] on input "root" at bounding box center [181, 196] width 85 height 12
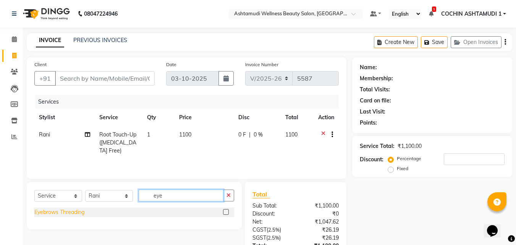
type input "eye"
click at [65, 213] on div "Eyebrows Threading" at bounding box center [59, 212] width 50 height 8
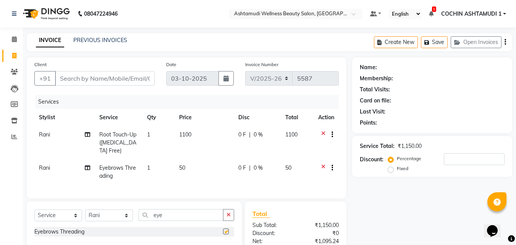
checkbox input "false"
click at [95, 221] on select "Select Stylist [PERSON_NAME](URAJ) [PERSON_NAME] COCHIN ASHTAMUDI Danish Fousiy…" at bounding box center [109, 215] width 48 height 12
select select "34115"
click at [85, 215] on select "Select Stylist [PERSON_NAME](URAJ) [PERSON_NAME] COCHIN ASHTAMUDI Danish Fousiy…" at bounding box center [109, 215] width 48 height 12
click at [171, 217] on input "eye" at bounding box center [181, 215] width 85 height 12
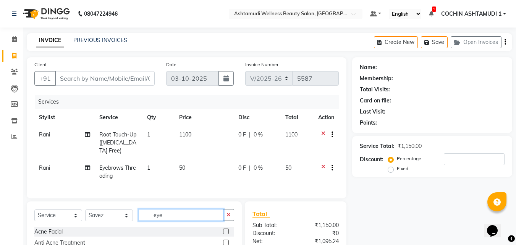
click at [171, 217] on input "eye" at bounding box center [181, 215] width 85 height 12
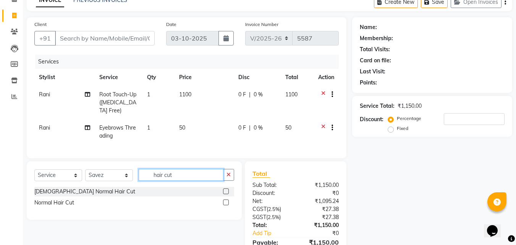
scroll to position [86, 0]
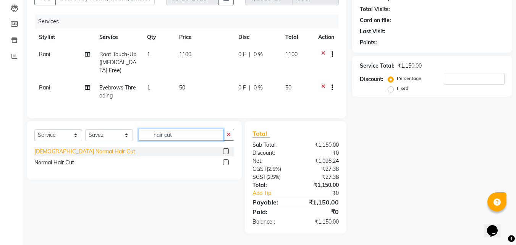
type input "hair cut"
click at [73, 149] on div "[DEMOGRAPHIC_DATA] Normal Hair Cut" at bounding box center [84, 151] width 101 height 8
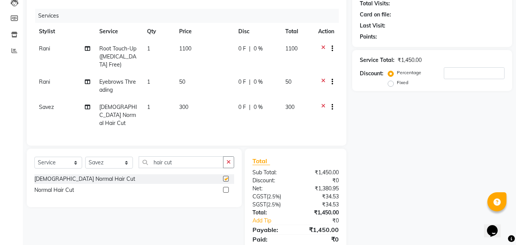
checkbox input "false"
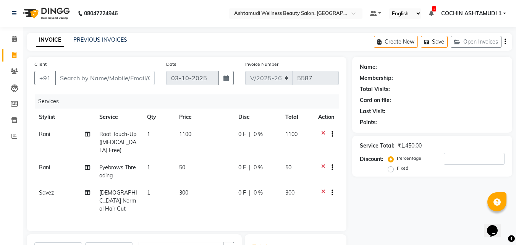
scroll to position [0, 0]
click at [100, 74] on input "Client" at bounding box center [105, 78] width 100 height 15
type input "9"
type input "0"
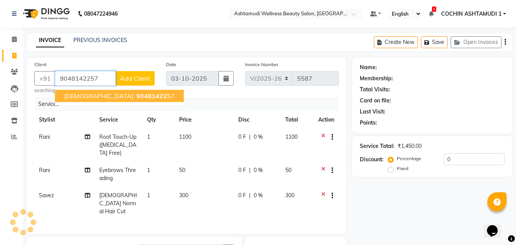
type input "9048142257"
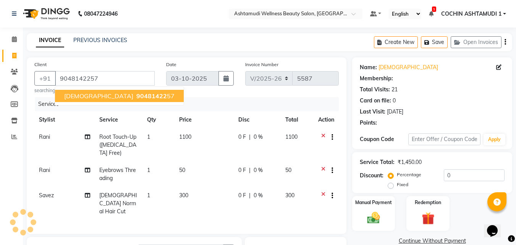
type input "15"
select select "2: Object"
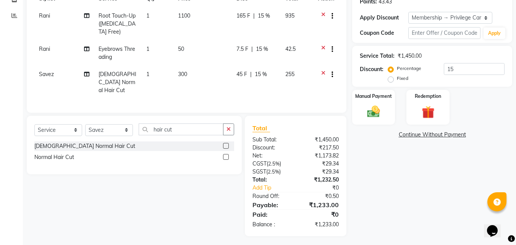
scroll to position [121, 0]
click at [381, 109] on img at bounding box center [373, 111] width 21 height 15
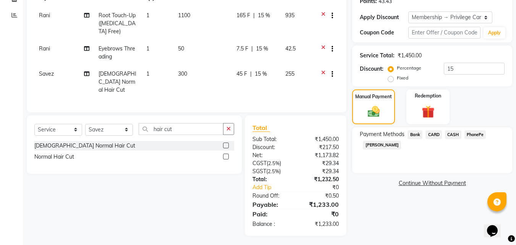
click at [473, 131] on span "PhonePe" at bounding box center [476, 134] width 22 height 9
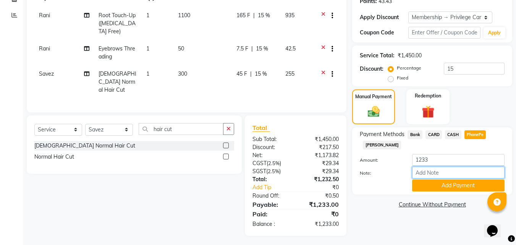
click at [437, 177] on input "Note:" at bounding box center [458, 173] width 92 height 12
type input "[PERSON_NAME]"
click at [448, 184] on button "Add Payment" at bounding box center [458, 186] width 92 height 12
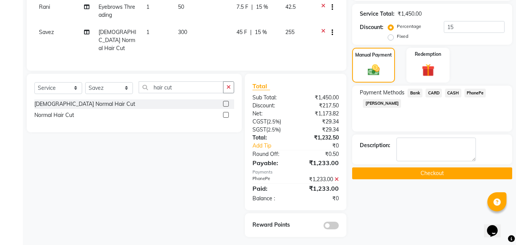
scroll to position [164, 0]
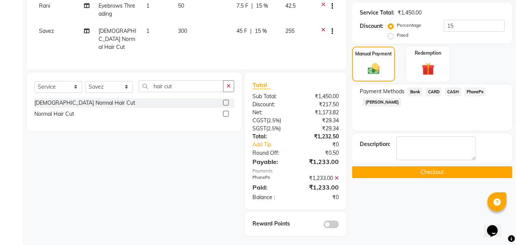
click at [420, 170] on button "Checkout" at bounding box center [432, 172] width 160 height 12
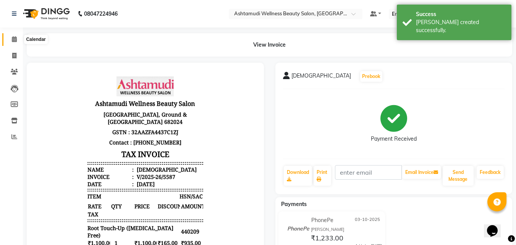
click at [15, 39] on icon at bounding box center [14, 39] width 5 height 6
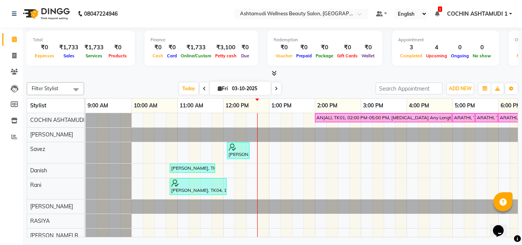
click at [333, 167] on div "ANJALI, TK01, 02:00 PM-05:00 PM, [MEDICAL_DATA] Any Length Offer ARATHI, TK02, …" at bounding box center [361, 236] width 550 height 246
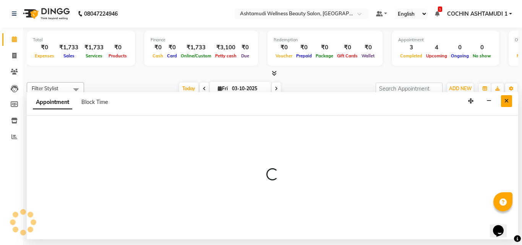
select select "61969"
select select "855"
select select "tentative"
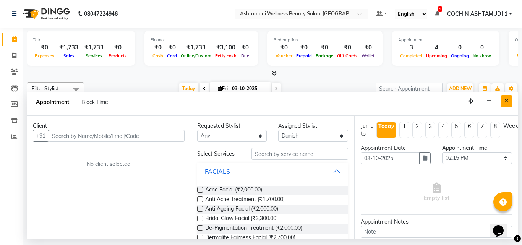
click at [506, 100] on icon "Close" at bounding box center [506, 100] width 4 height 5
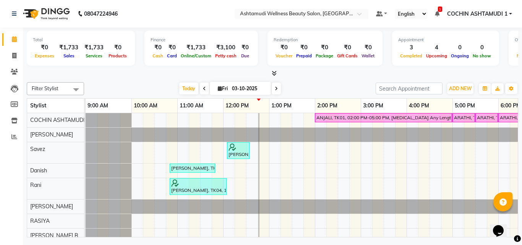
click at [300, 77] on div at bounding box center [272, 74] width 491 height 8
